Goal: Navigation & Orientation: Find specific page/section

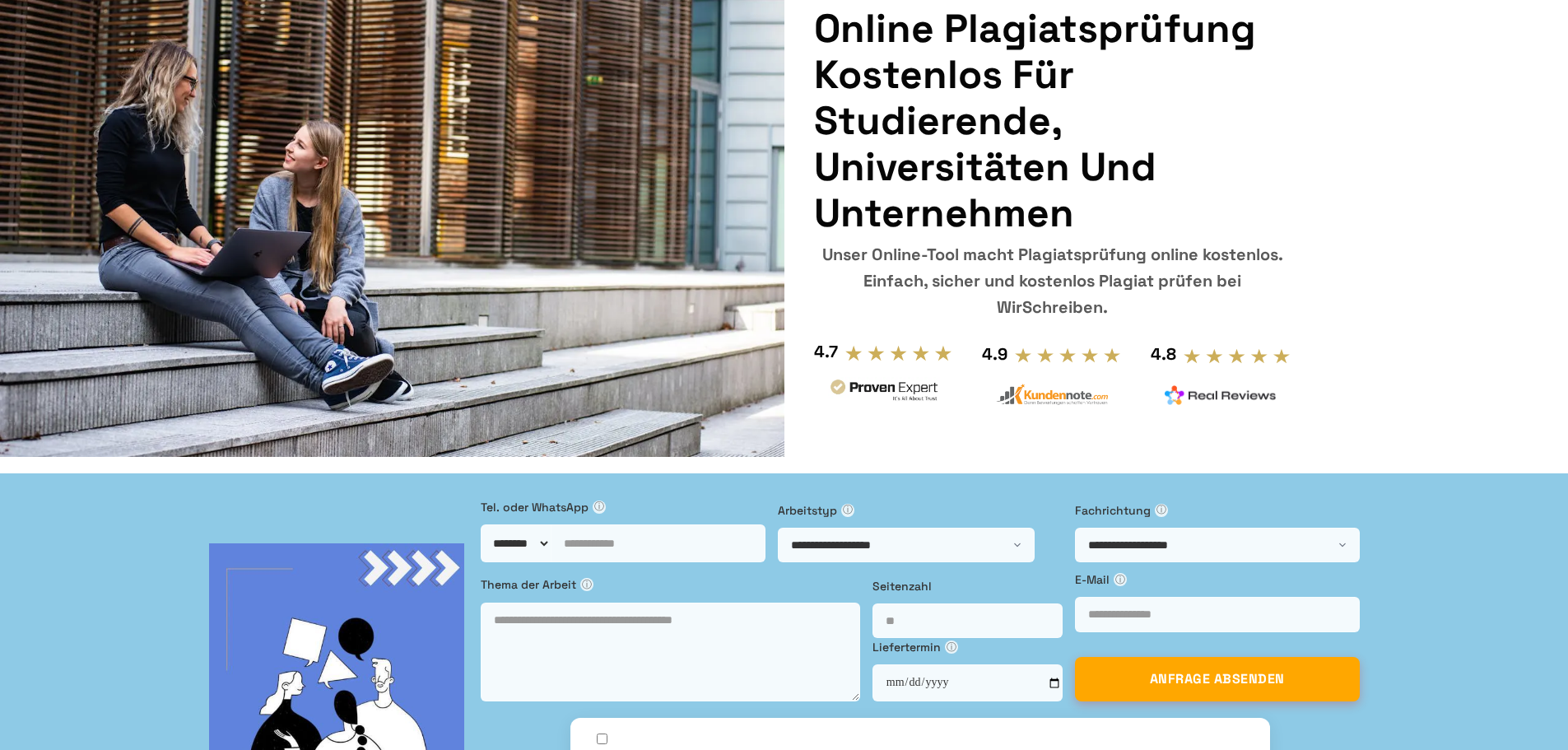
scroll to position [164, 0]
click at [778, 527] on select "**********" at bounding box center [907, 544] width 257 height 35
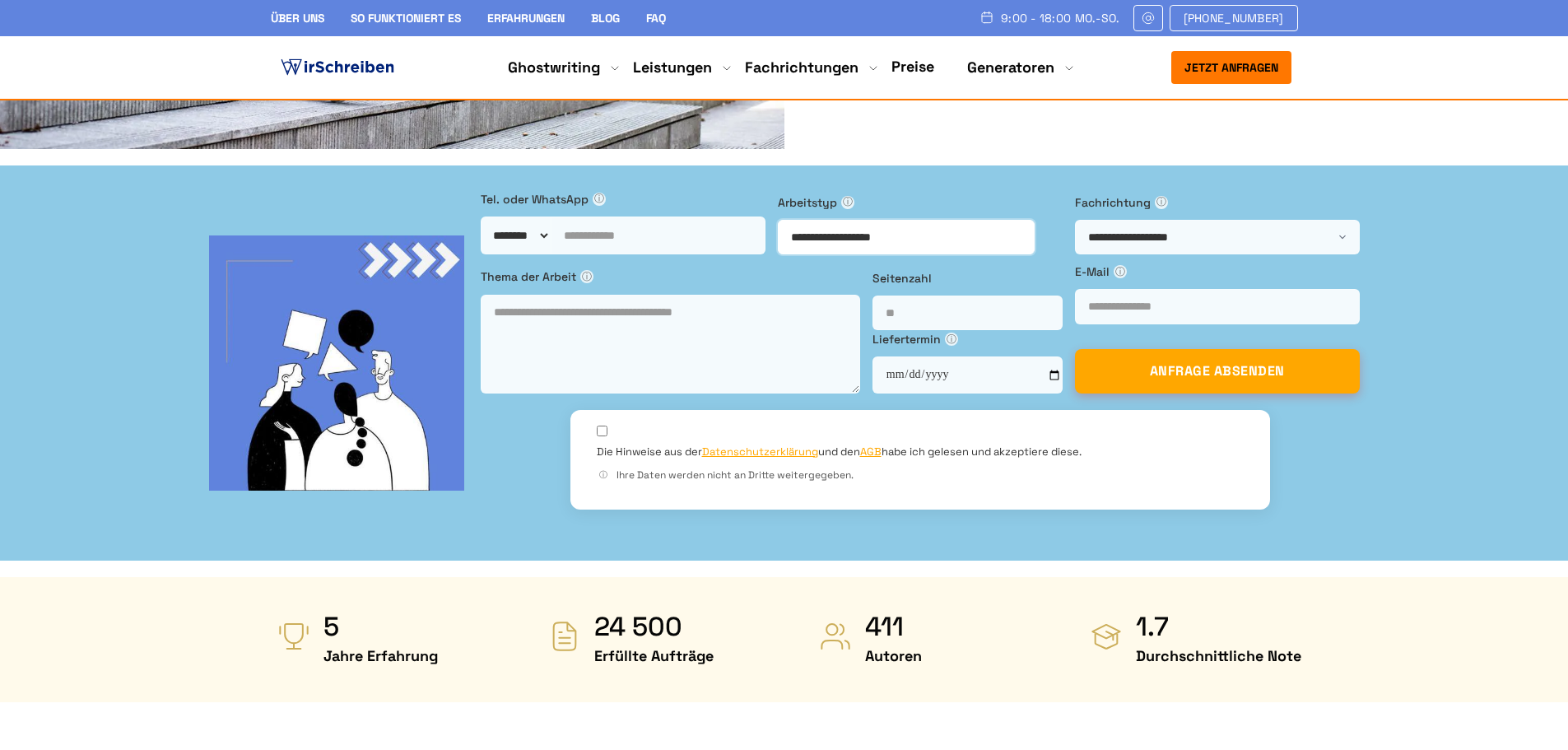
scroll to position [412, 0]
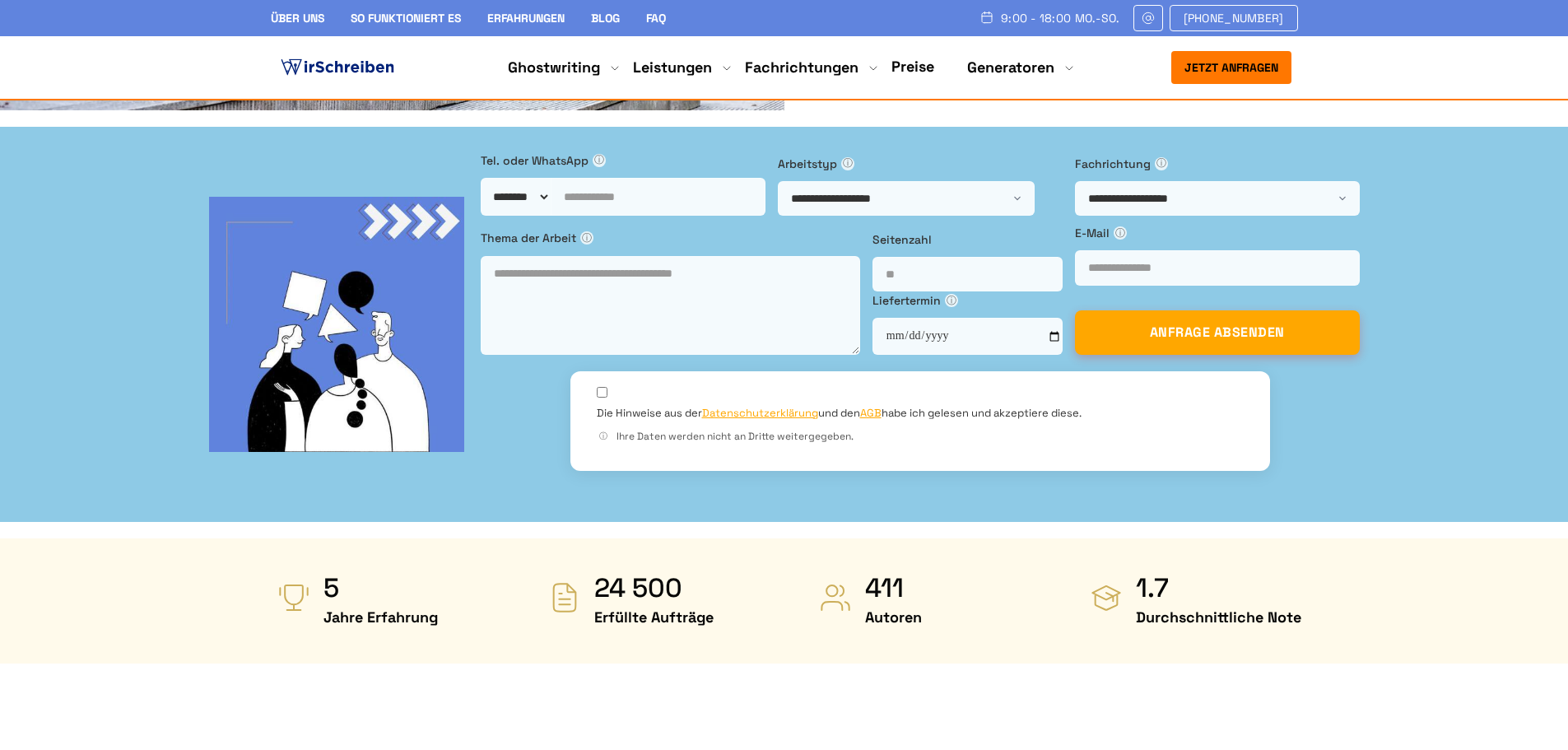
click at [913, 69] on link "Preise" at bounding box center [913, 66] width 43 height 19
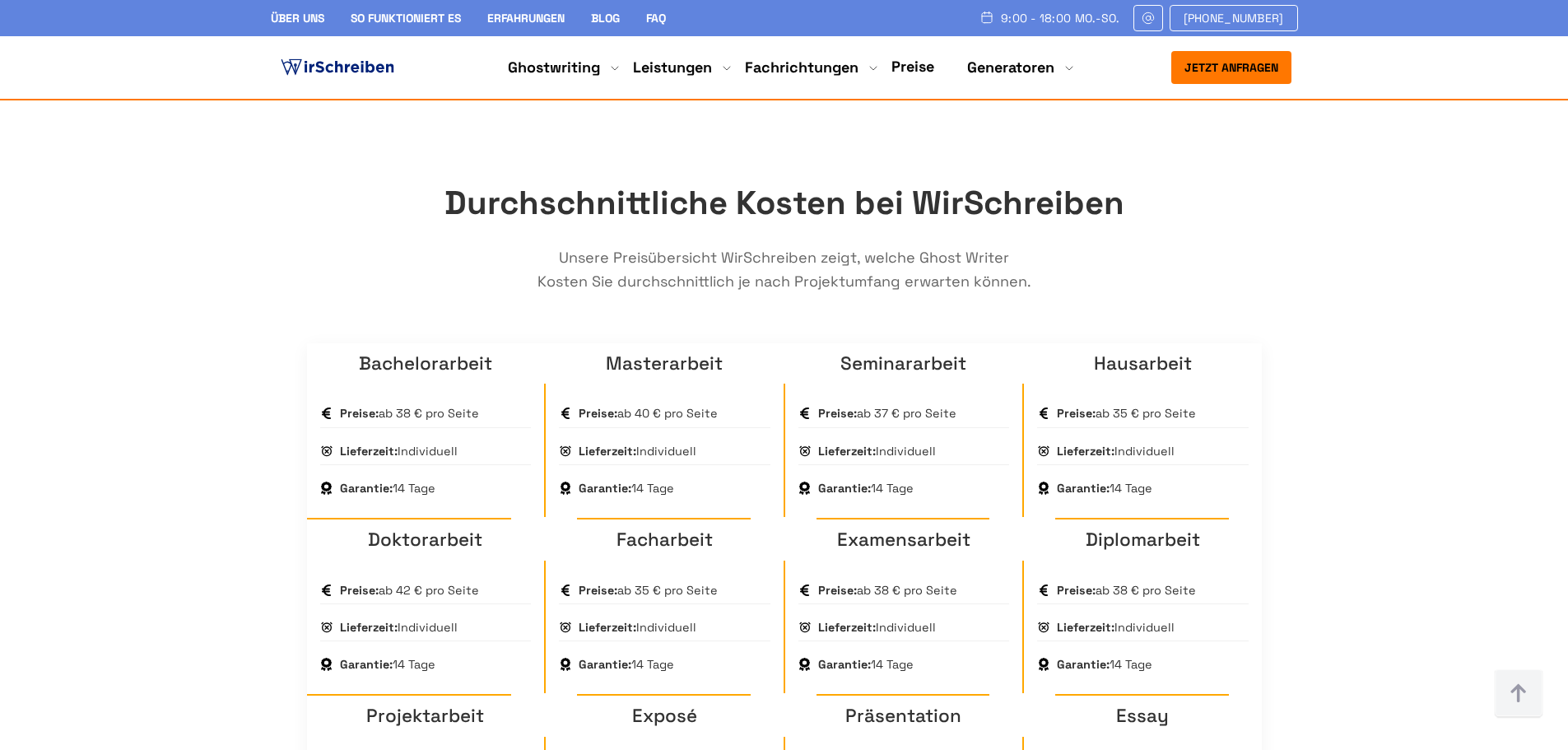
scroll to position [2305, 0]
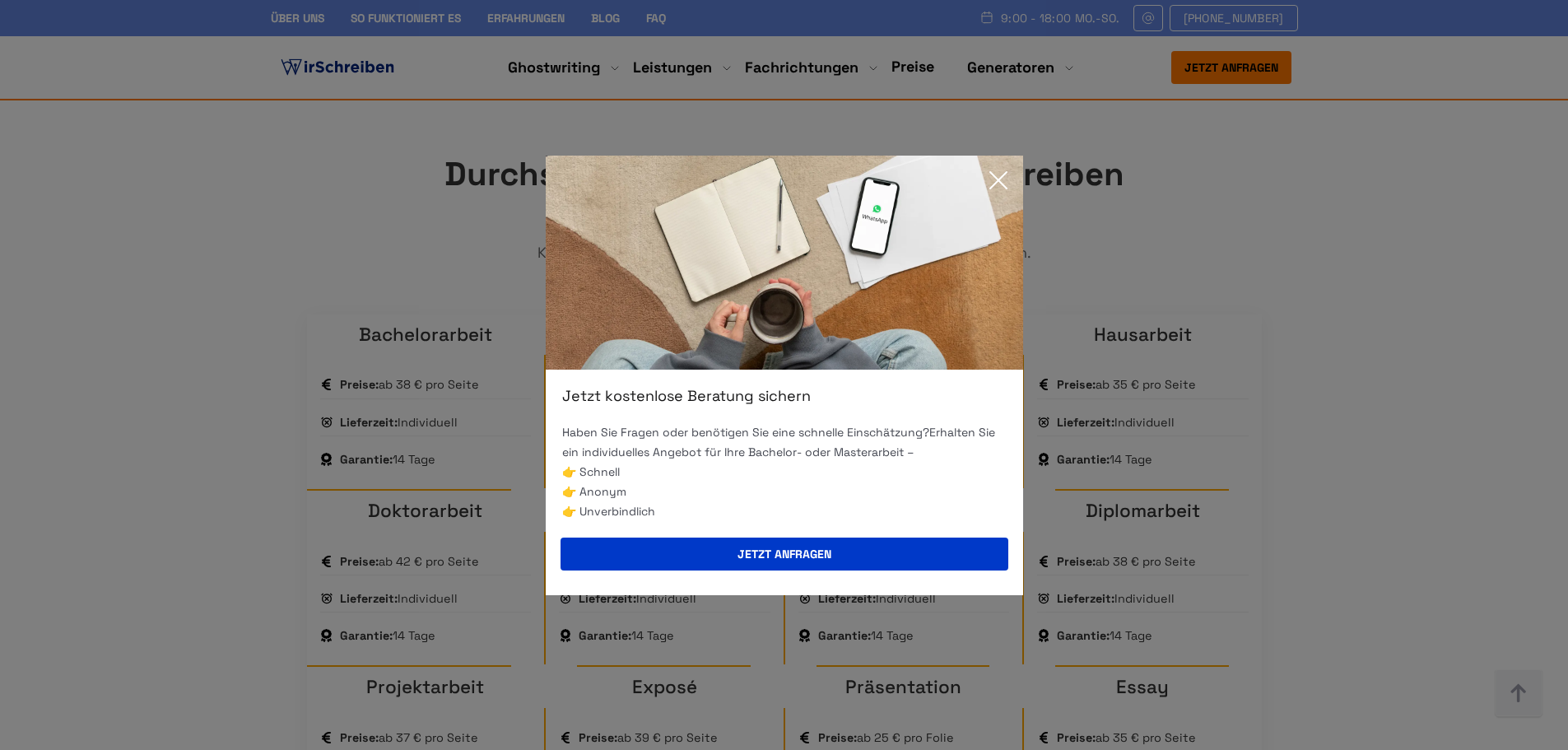
click at [1004, 185] on icon at bounding box center [999, 180] width 17 height 17
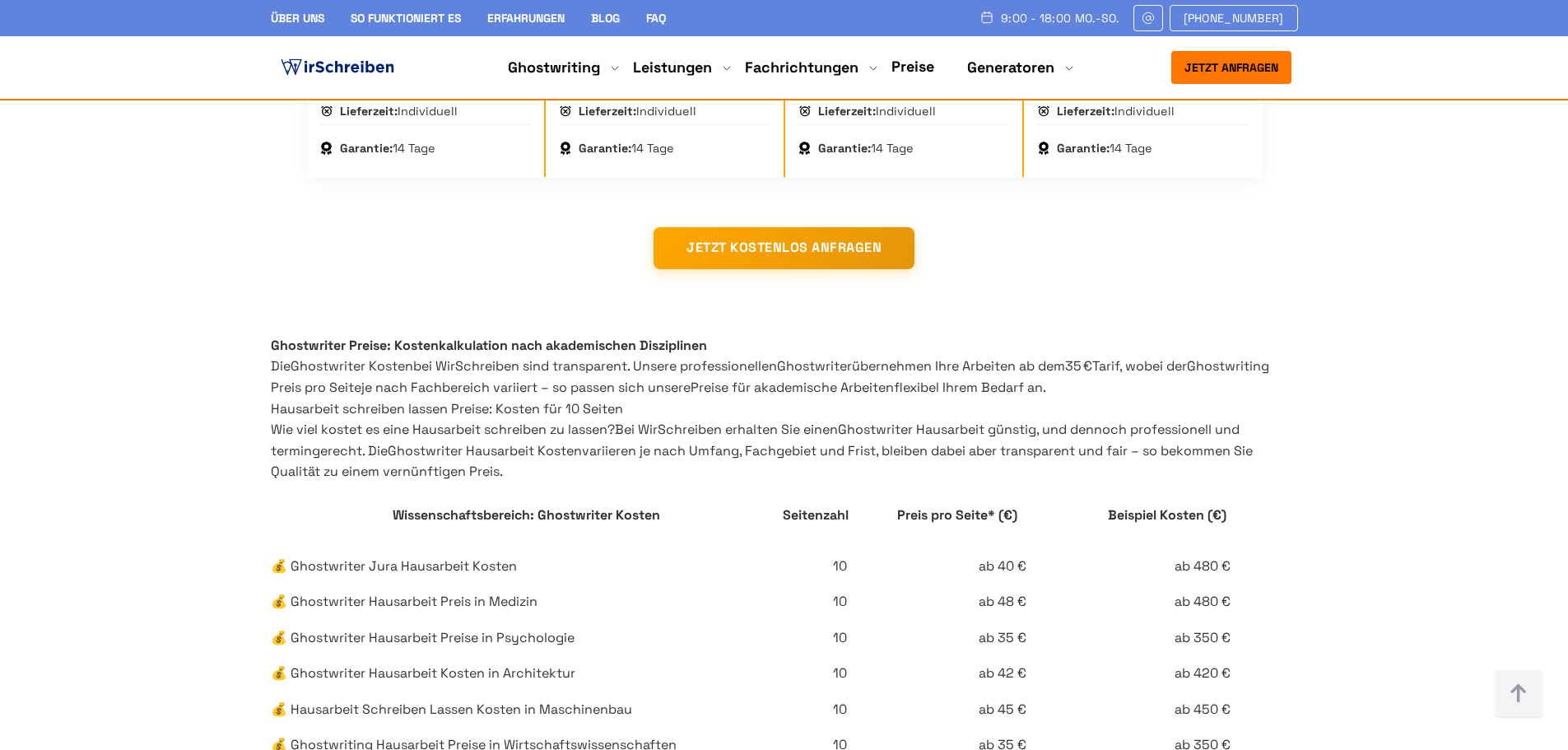
scroll to position [3211, 0]
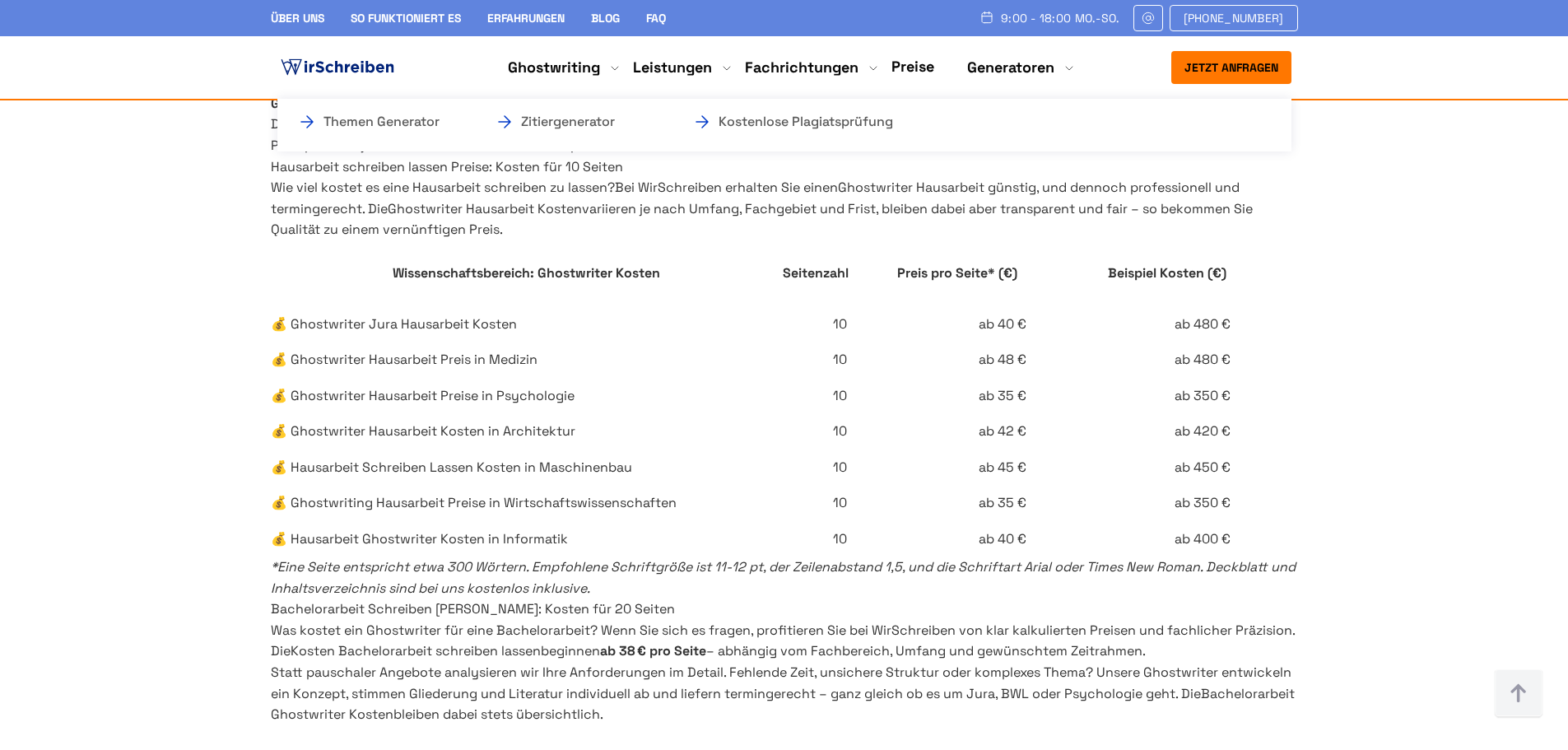
click at [994, 69] on li "Generatoren Themen Generator Zitiergenerator Kostenlose Plagiatsprüfung" at bounding box center [1010, 67] width 87 height 20
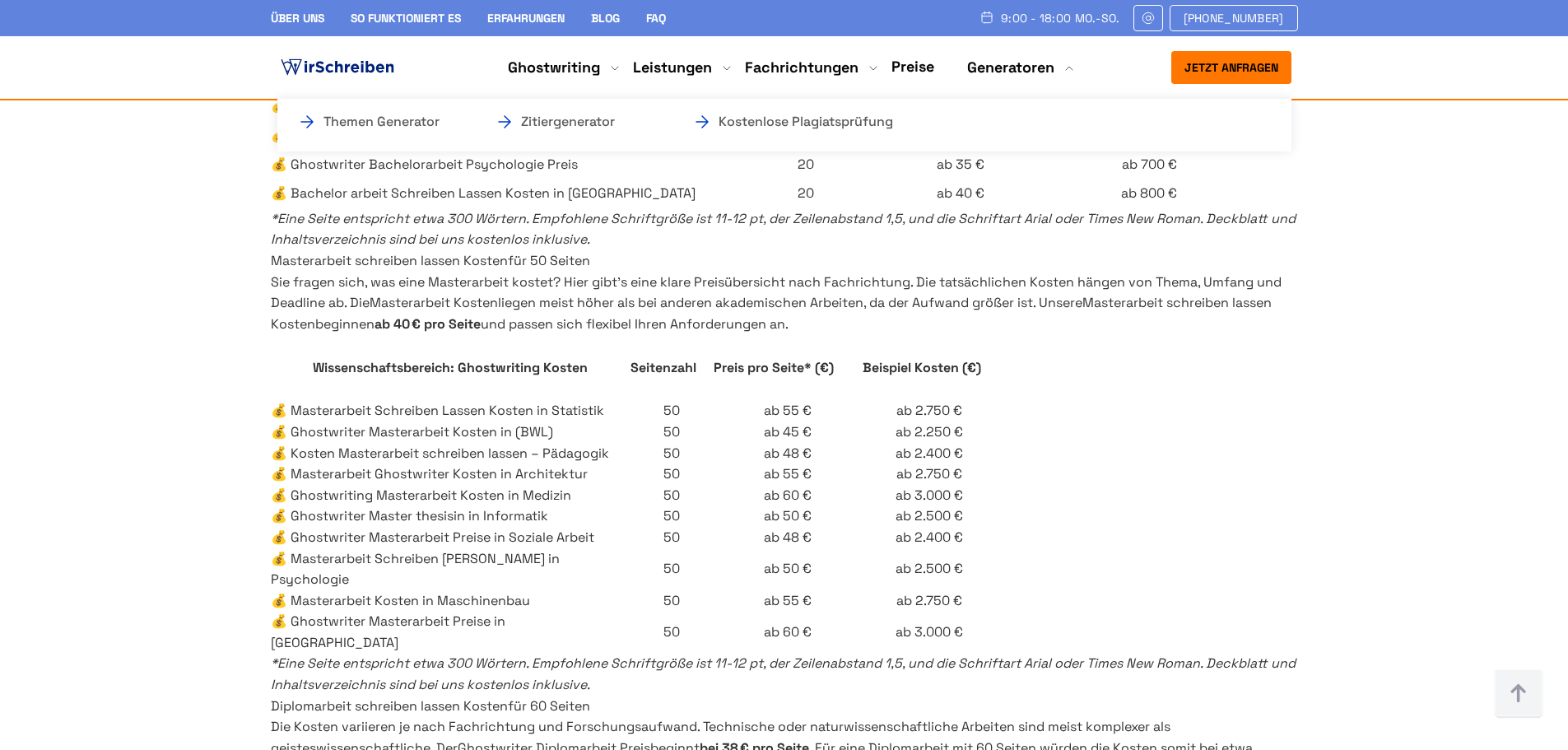
scroll to position [4116, 0]
